Goal: Task Accomplishment & Management: Manage account settings

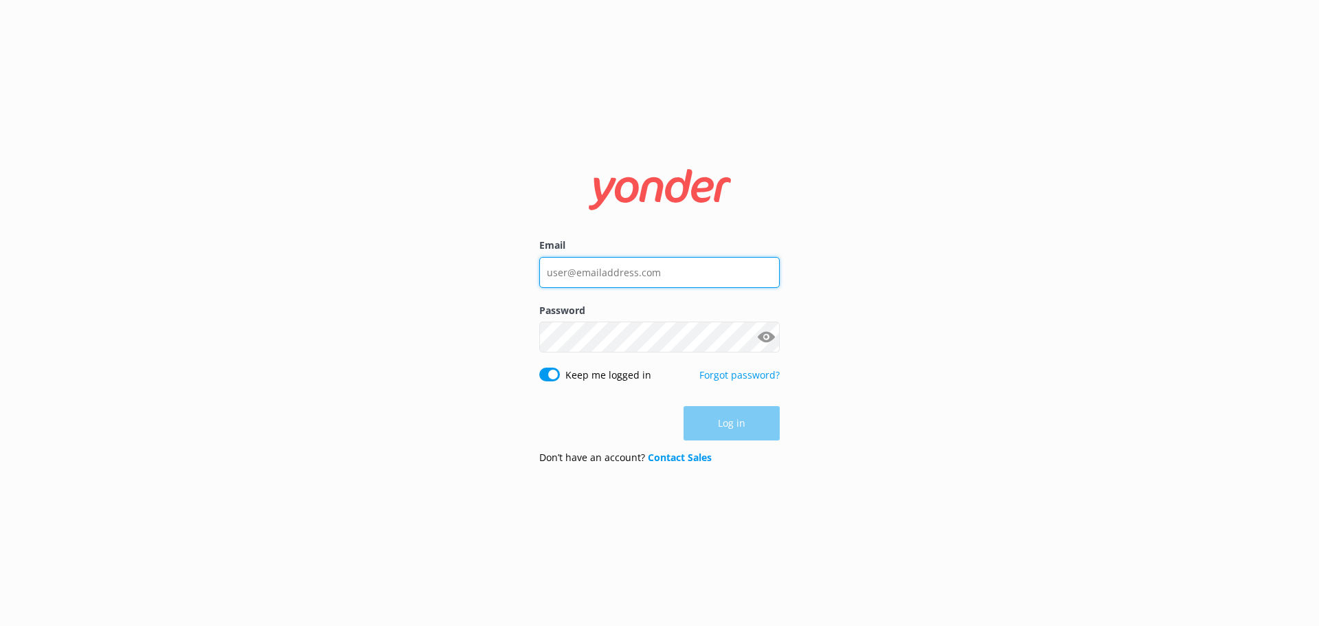
type input "[EMAIL_ADDRESS][DOMAIN_NAME]"
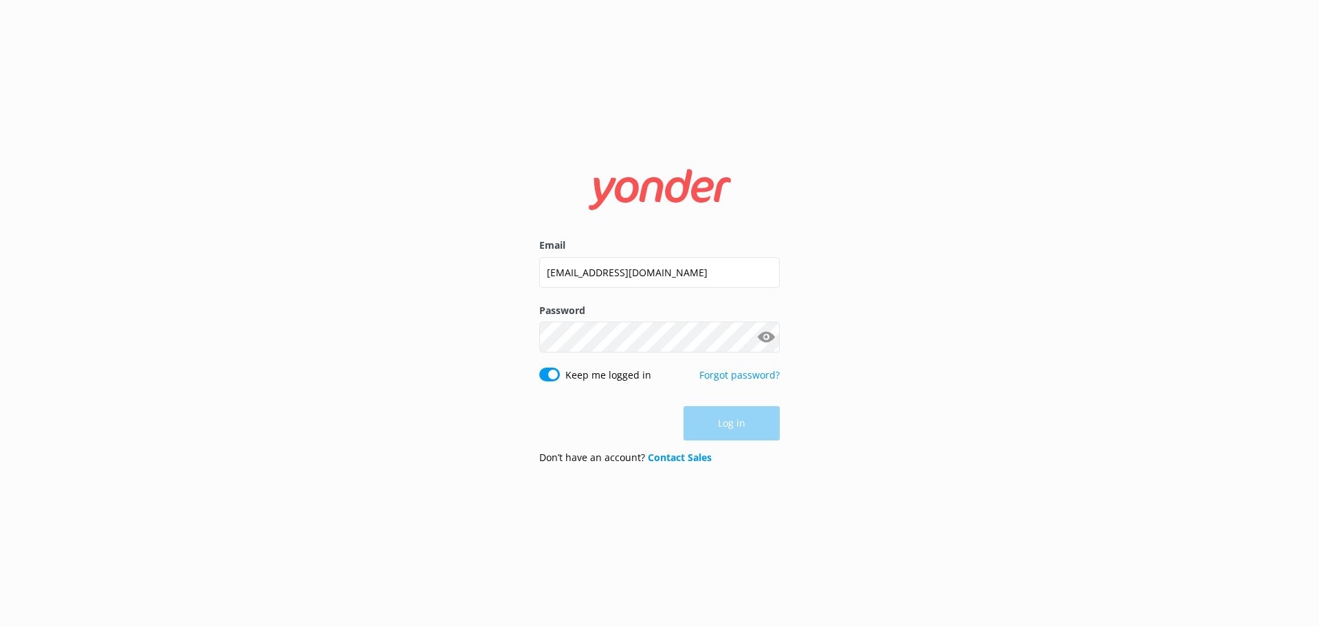
click at [740, 423] on div "Log in" at bounding box center [659, 423] width 240 height 34
click at [716, 428] on button "Log in" at bounding box center [732, 424] width 96 height 34
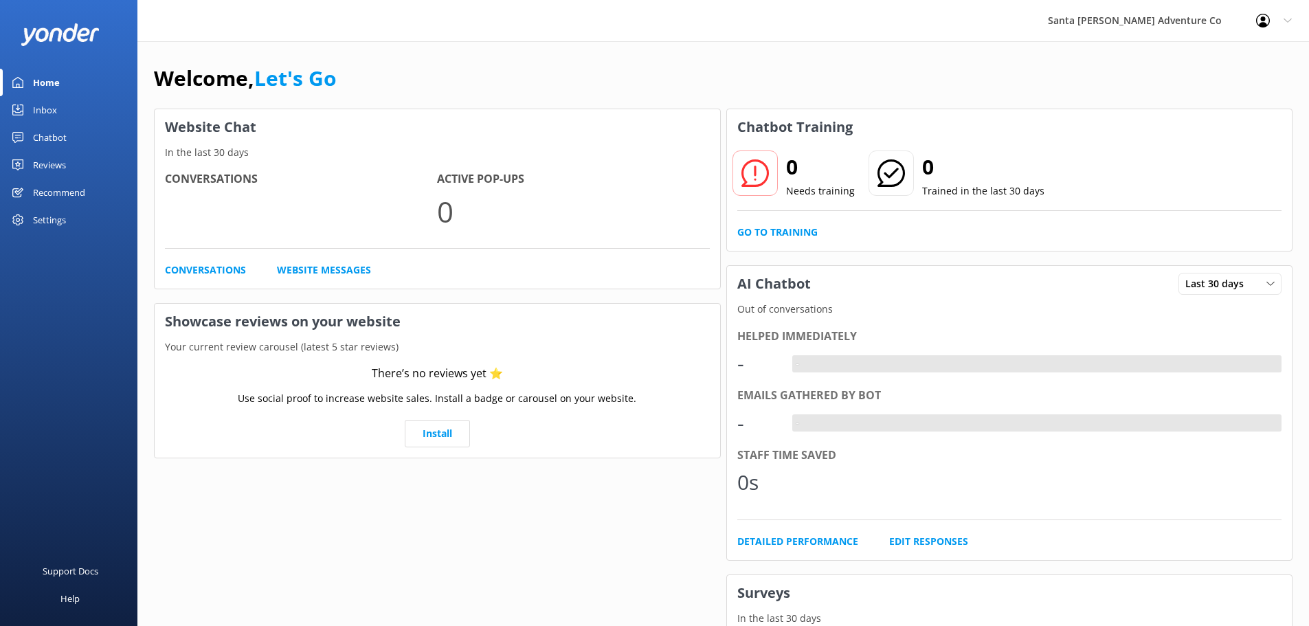
click at [38, 102] on div "Inbox" at bounding box center [45, 109] width 24 height 27
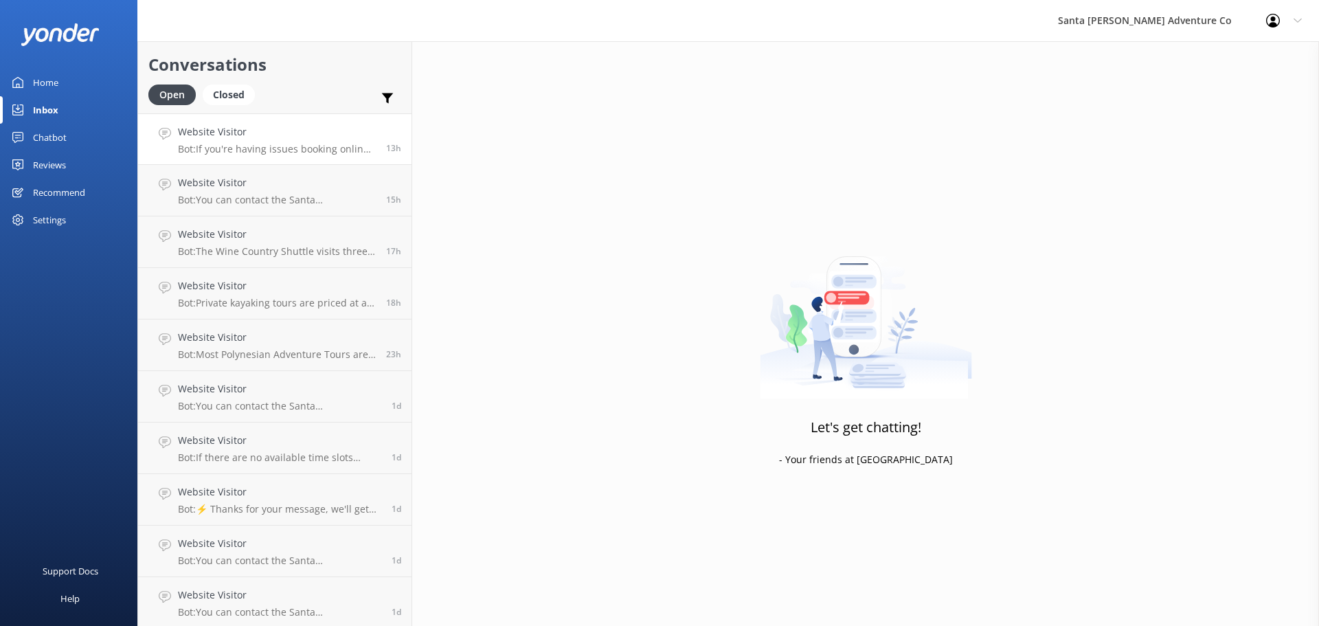
click at [257, 156] on link "Website Visitor Bot: If you're having issues booking online, please contact the…" at bounding box center [274, 139] width 273 height 52
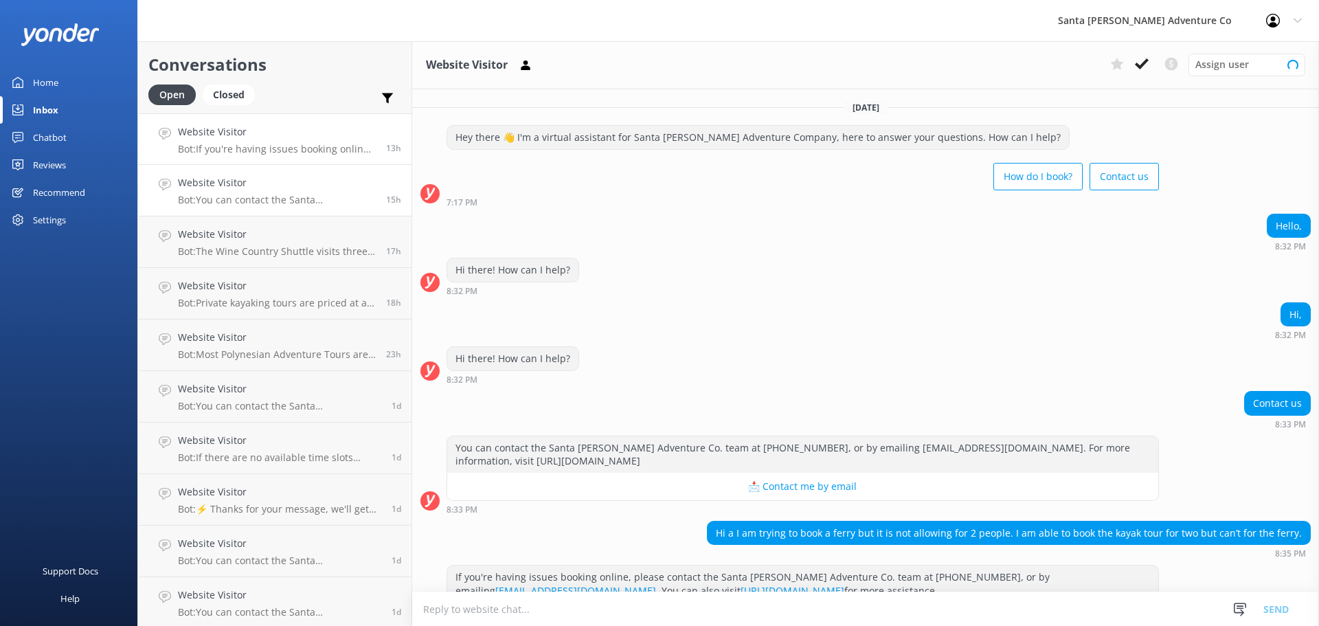
click at [243, 200] on p "Bot: You can contact the Santa [PERSON_NAME] Adventure Co. team at [PHONE_NUMBE…" at bounding box center [277, 200] width 198 height 12
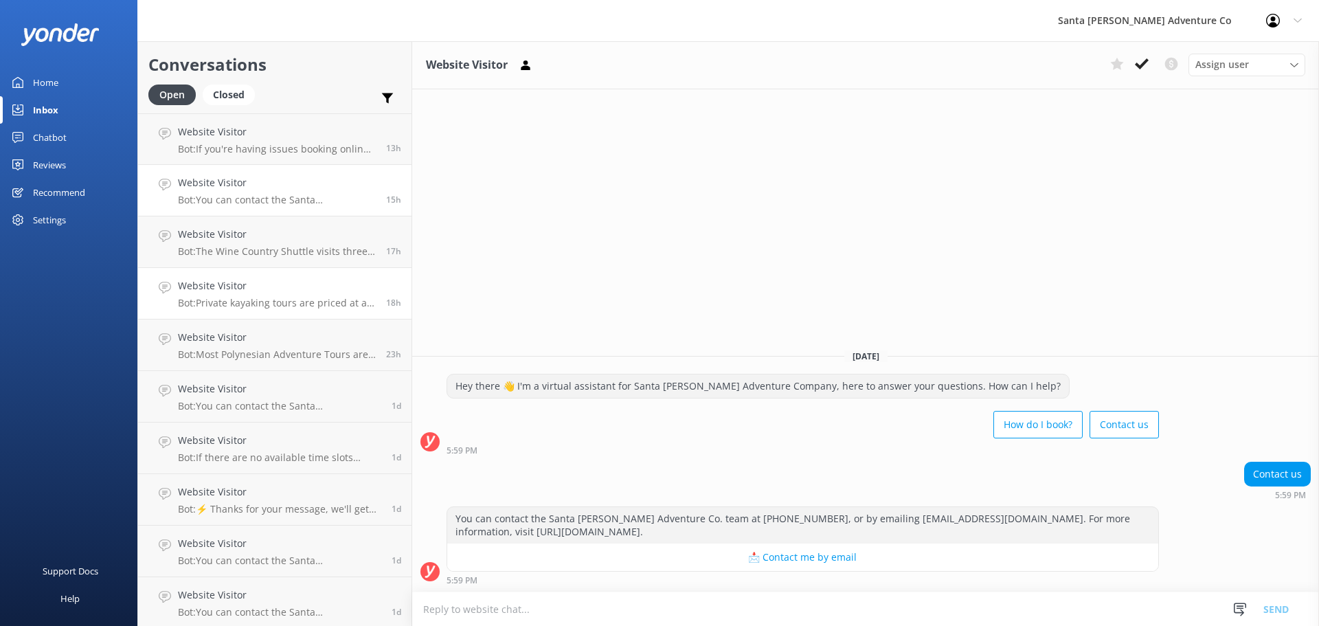
click at [243, 297] on p "Bot: Private kayaking tours are priced at a flat rate for the group, not per pe…" at bounding box center [277, 303] width 198 height 12
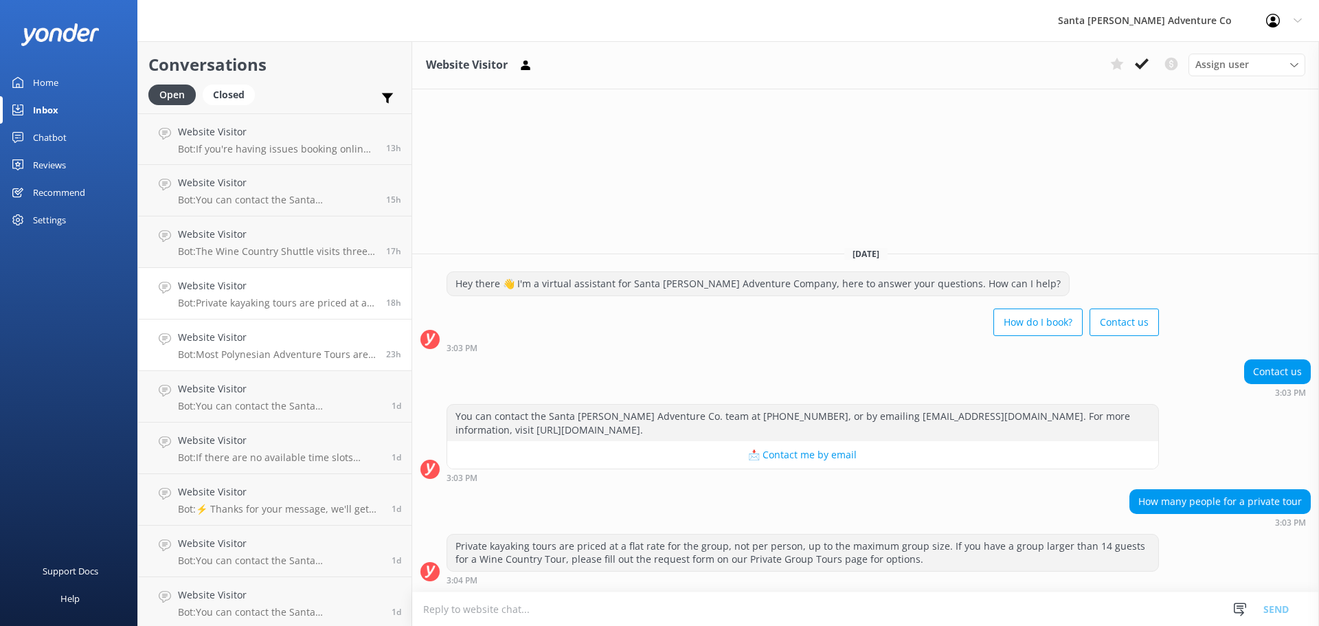
click at [235, 348] on div "Website Visitor Bot: Most Polynesian Adventure Tours are designed to be comfort…" at bounding box center [277, 345] width 198 height 30
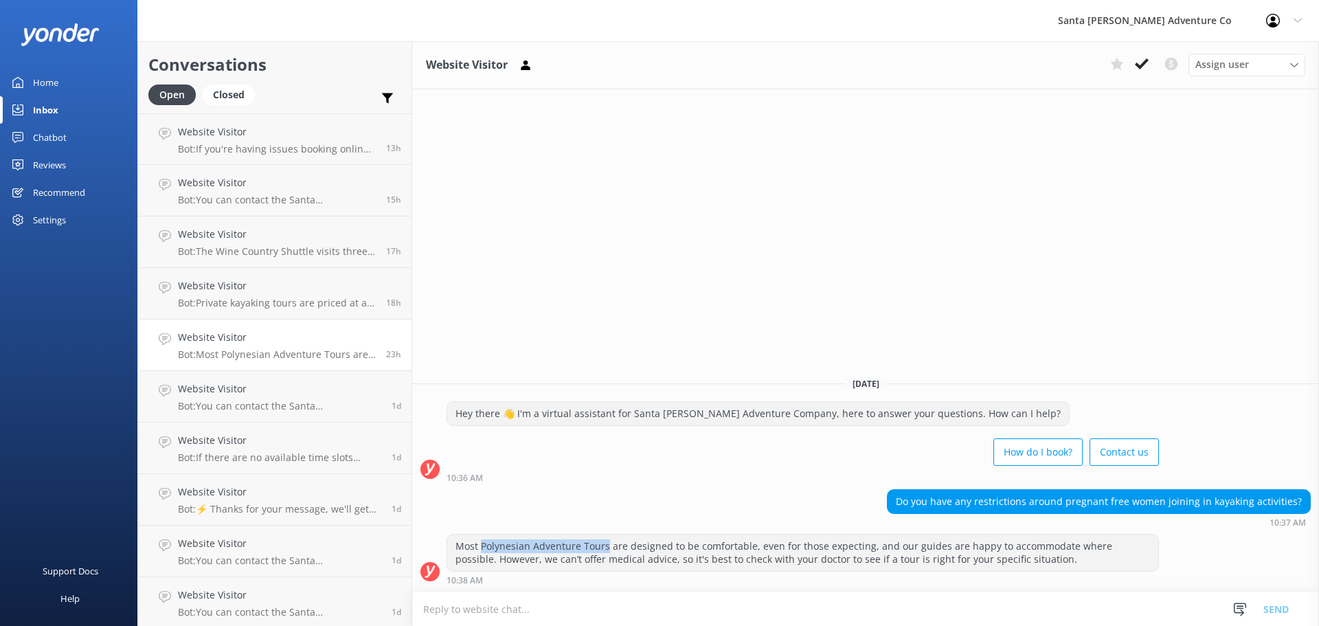
drag, startPoint x: 605, startPoint y: 545, endPoint x: 482, endPoint y: 550, distance: 123.1
click at [482, 550] on div "Most Polynesian Adventure Tours are designed to be comfortable, even for those …" at bounding box center [802, 552] width 711 height 36
drag, startPoint x: 481, startPoint y: 546, endPoint x: 604, endPoint y: 543, distance: 123.0
click at [604, 543] on div "Most Polynesian Adventure Tours are designed to be comfortable, even for those …" at bounding box center [802, 552] width 711 height 36
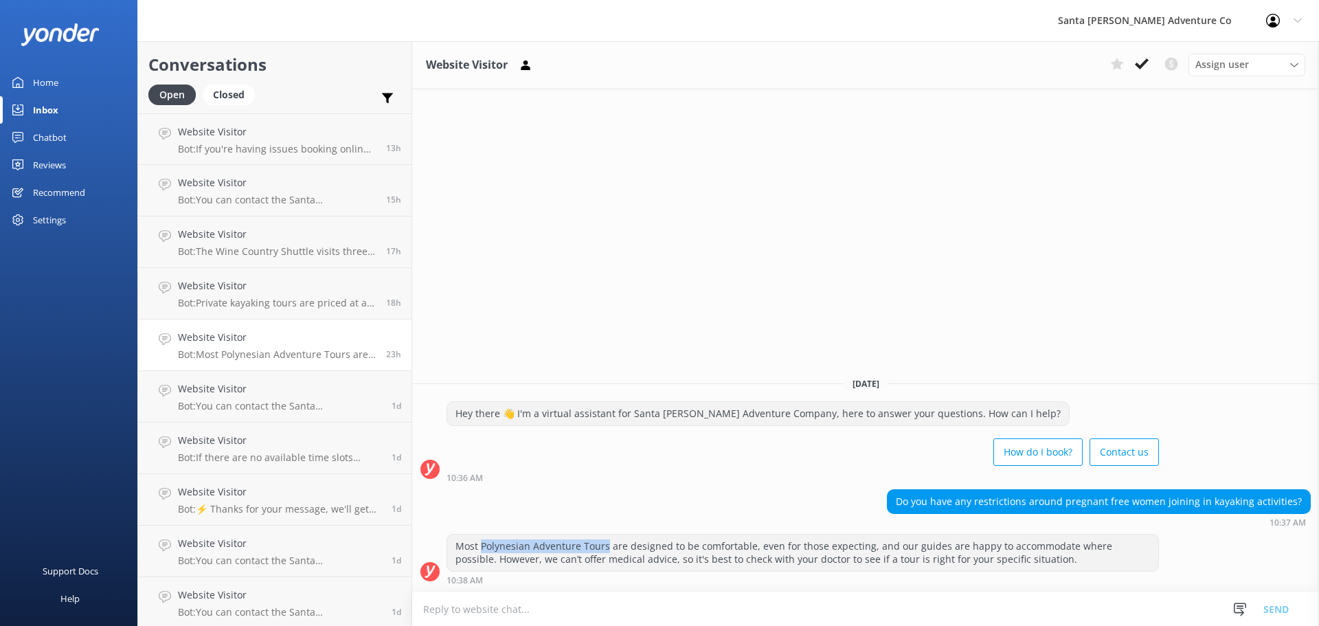
click at [604, 543] on div "Most Polynesian Adventure Tours are designed to be comfortable, even for those …" at bounding box center [802, 552] width 711 height 36
